Goal: Check status: Check status

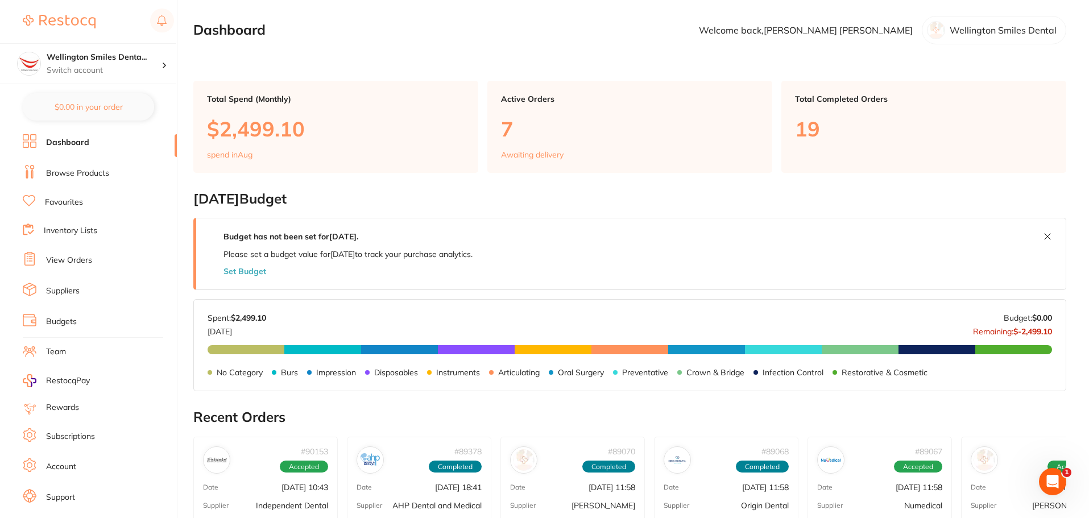
click at [82, 252] on li "View Orders" at bounding box center [100, 260] width 154 height 17
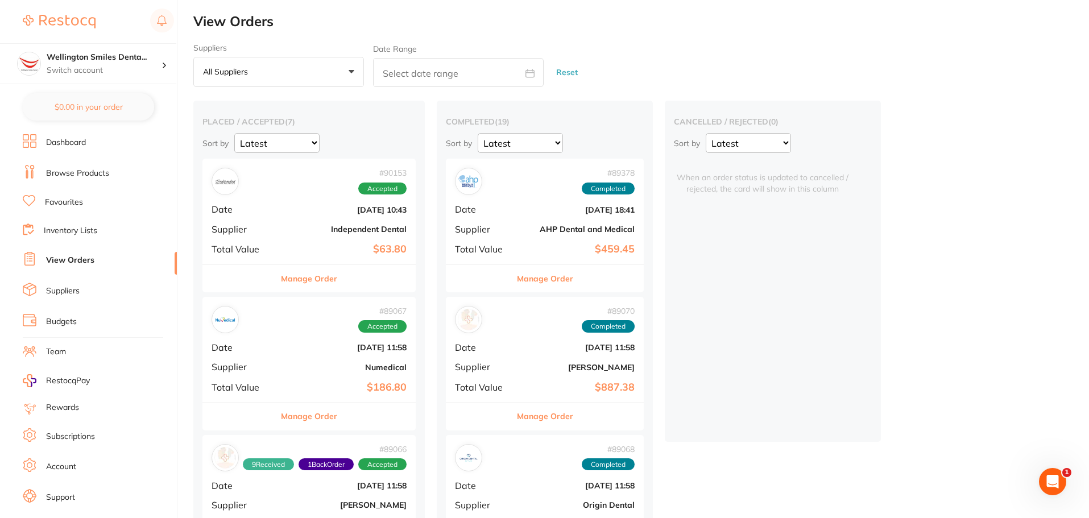
scroll to position [57, 0]
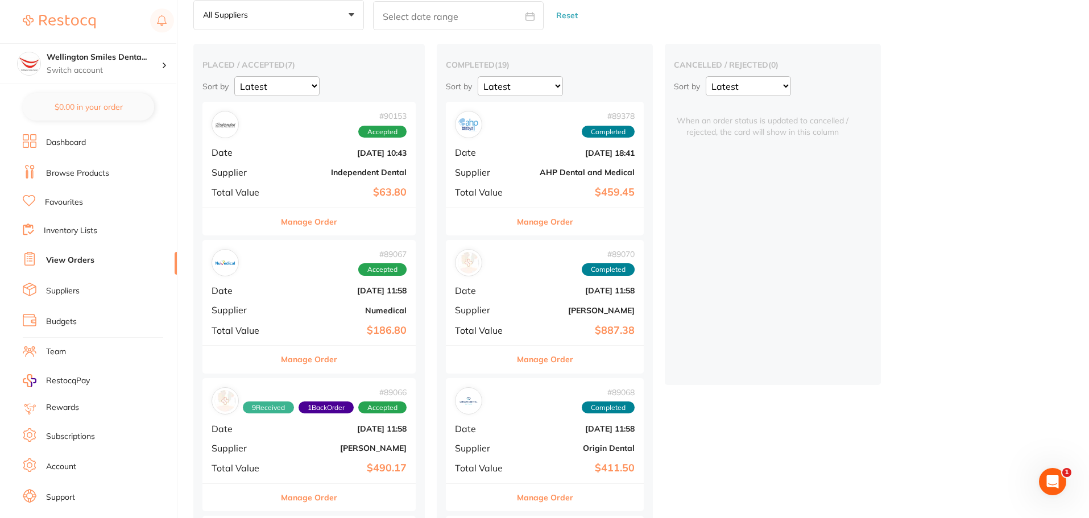
click at [337, 365] on button "Manage Order" at bounding box center [309, 359] width 56 height 27
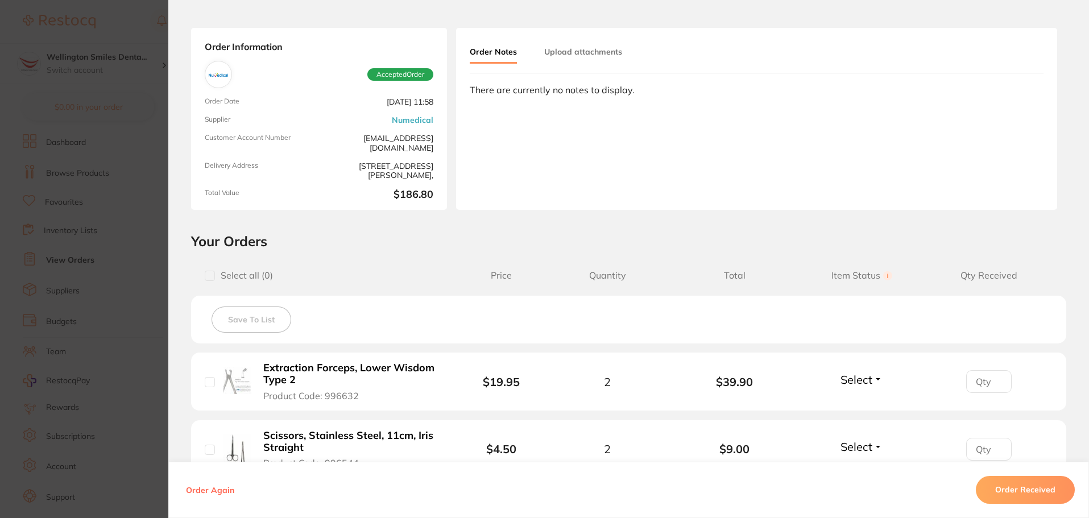
scroll to position [114, 0]
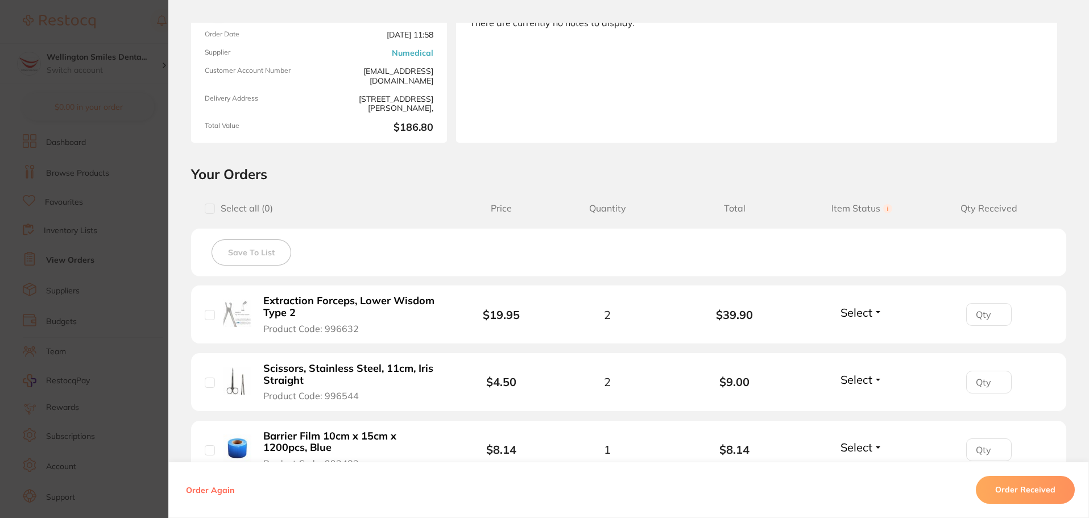
click at [1015, 488] on button "Order Received" at bounding box center [1025, 490] width 99 height 27
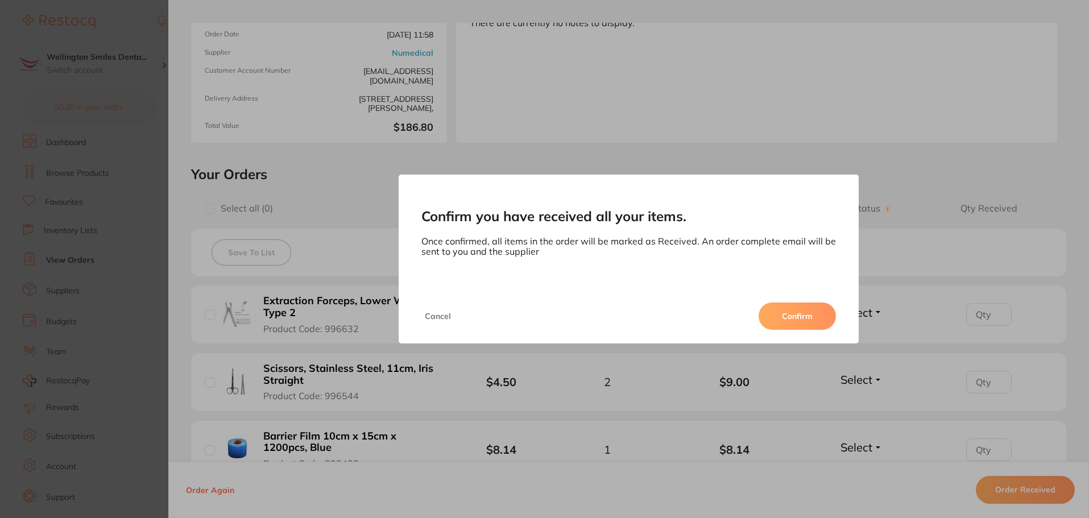
click at [776, 320] on button "Confirm" at bounding box center [797, 316] width 77 height 27
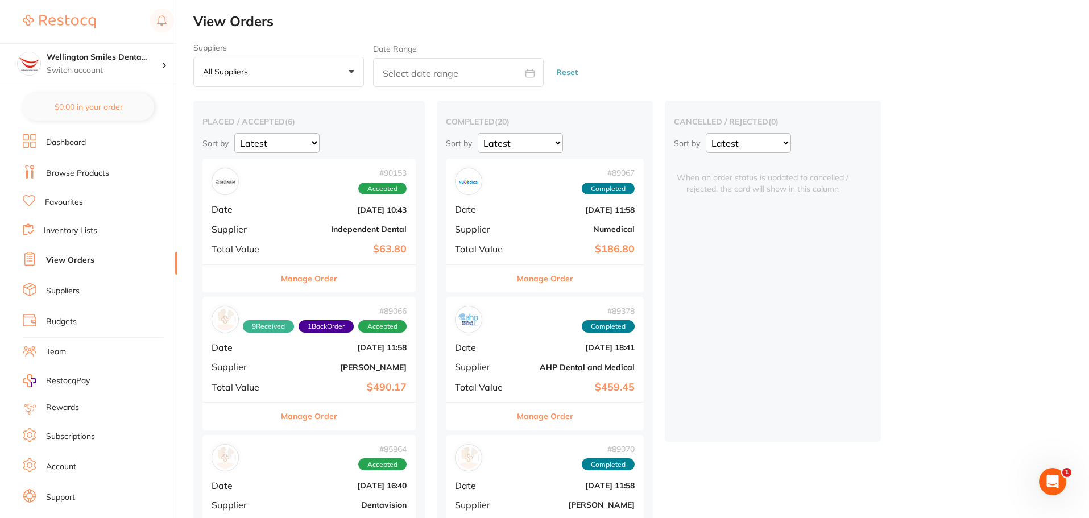
click at [330, 237] on div "# 90153 Accepted Date [DATE] 10:43 Supplier Independent Dental Total Value $63.…" at bounding box center [308, 211] width 213 height 105
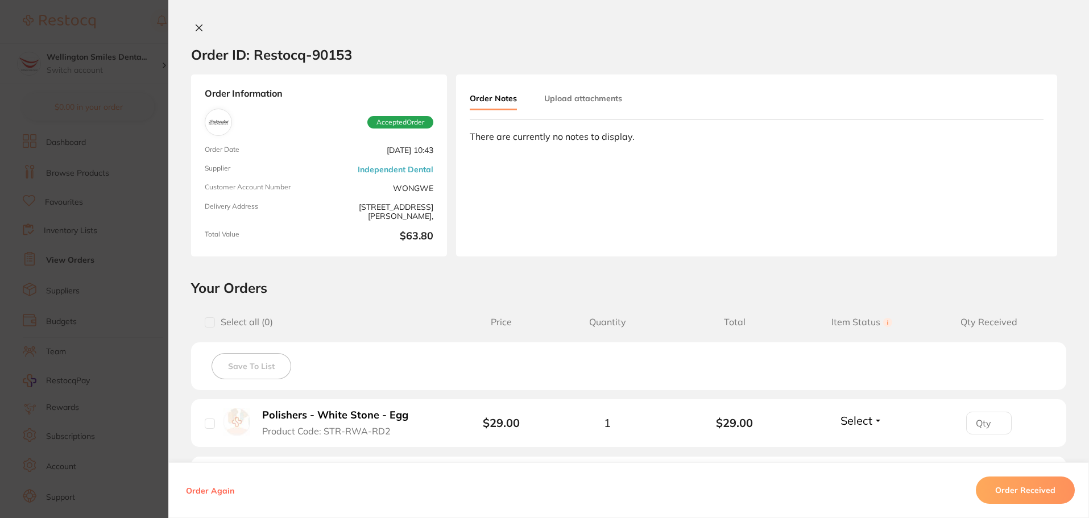
click at [199, 29] on icon at bounding box center [199, 27] width 9 height 9
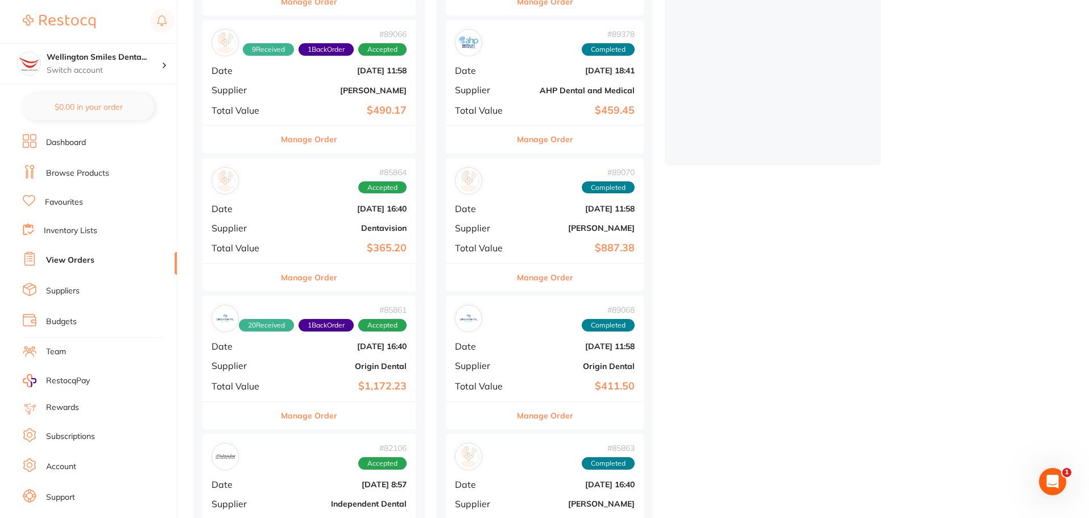
scroll to position [341, 0]
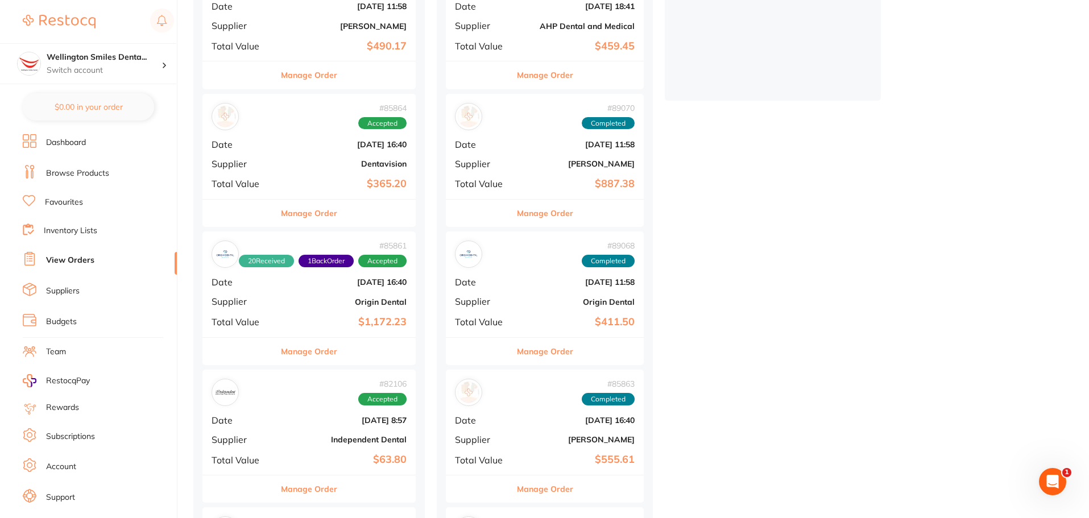
click at [312, 209] on button "Manage Order" at bounding box center [309, 213] width 56 height 27
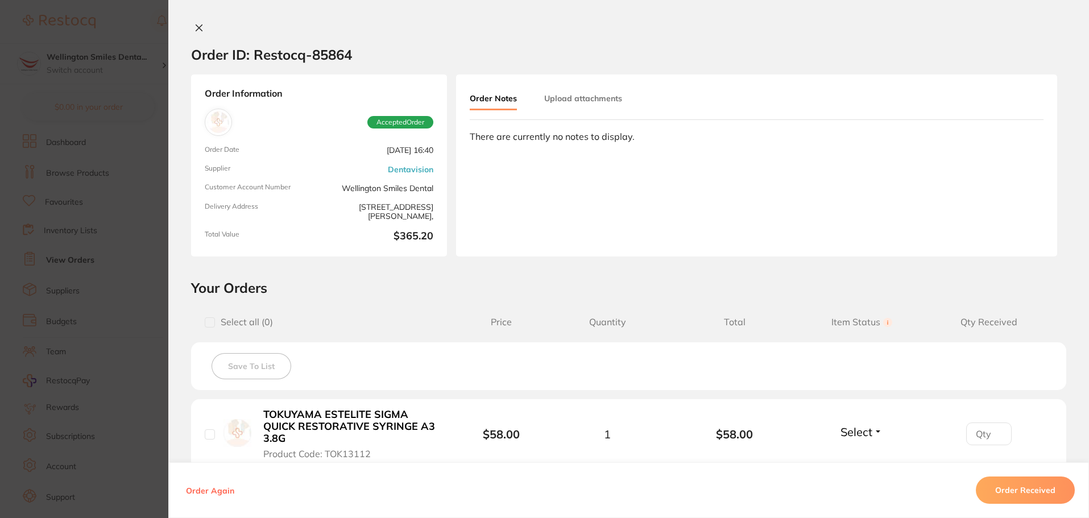
click at [199, 31] on icon at bounding box center [199, 28] width 6 height 6
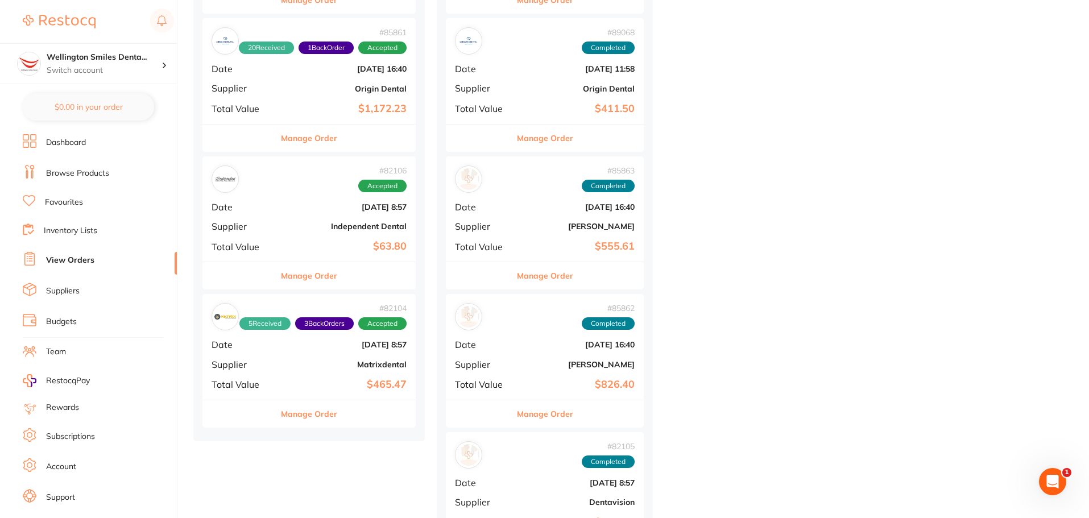
scroll to position [569, 0]
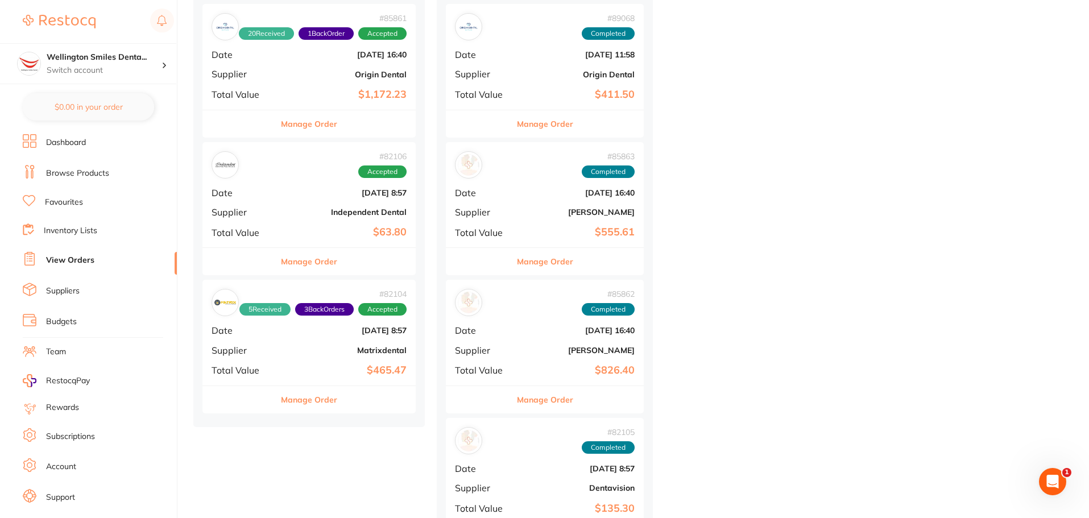
click at [244, 185] on div "# 82106 Accepted Date [DATE] 8:57 Supplier Independent Dental Total Value $63.80" at bounding box center [308, 194] width 213 height 105
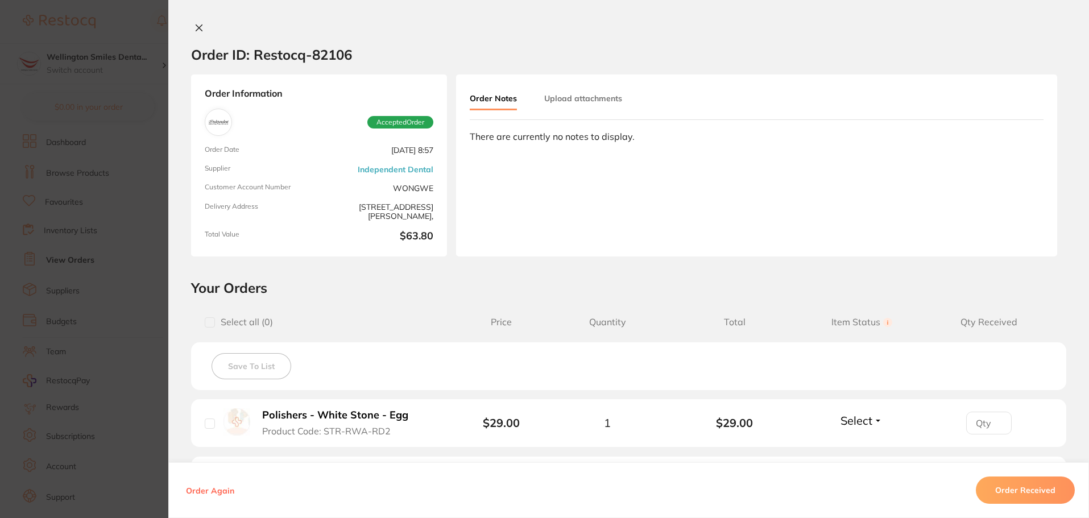
click at [196, 31] on icon at bounding box center [199, 28] width 6 height 6
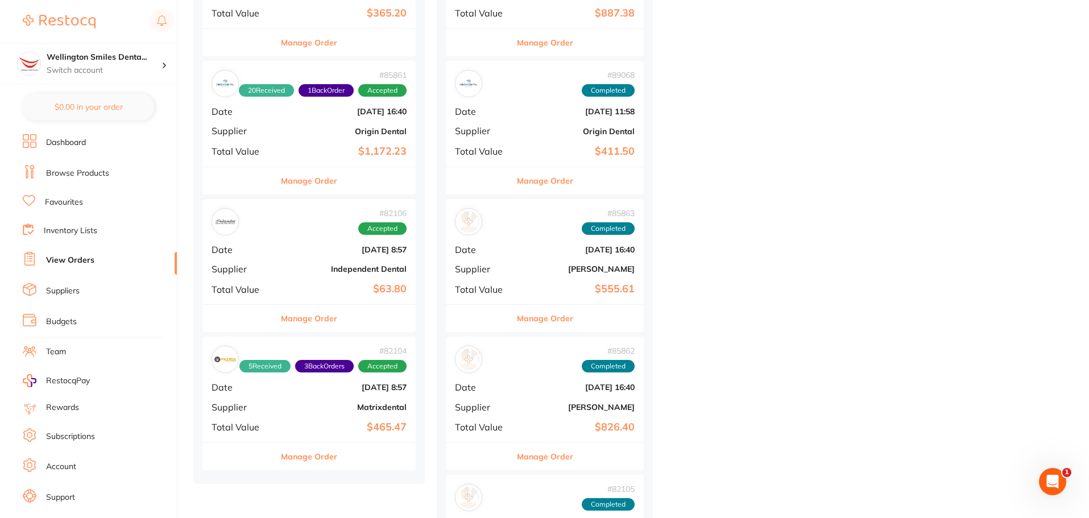
click at [323, 287] on b "$63.80" at bounding box center [345, 289] width 124 height 12
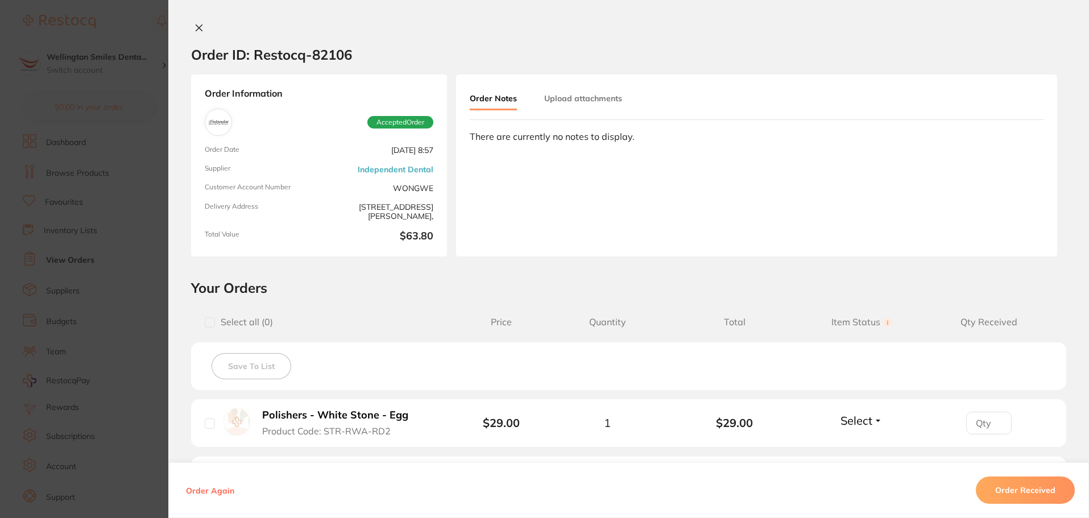
click at [207, 320] on input "checkbox" at bounding box center [210, 322] width 10 height 10
checkbox input "true"
click at [855, 418] on span "Select" at bounding box center [857, 421] width 32 height 14
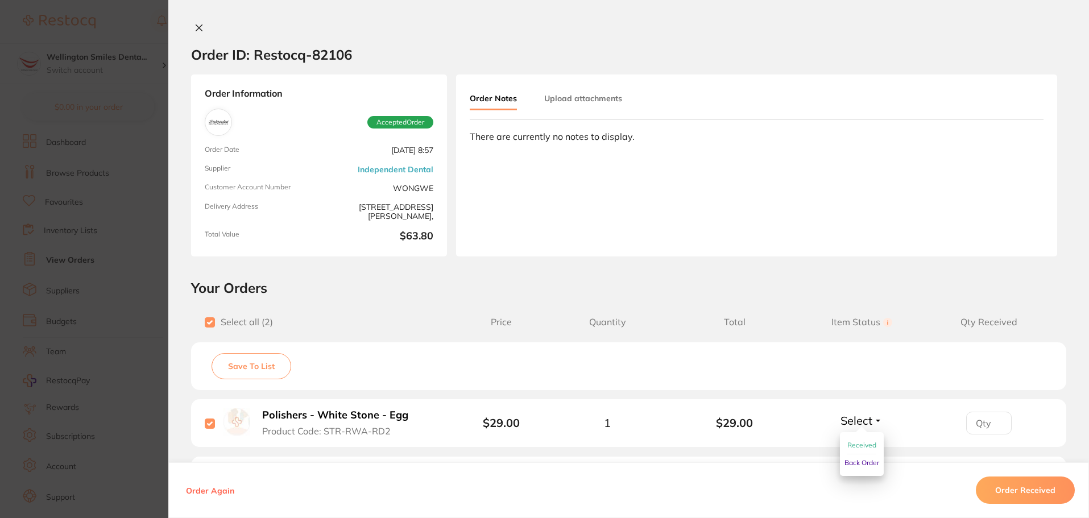
click at [855, 418] on span "Select" at bounding box center [857, 421] width 32 height 14
click at [196, 28] on icon at bounding box center [199, 28] width 6 height 6
